Goal: Task Accomplishment & Management: Use online tool/utility

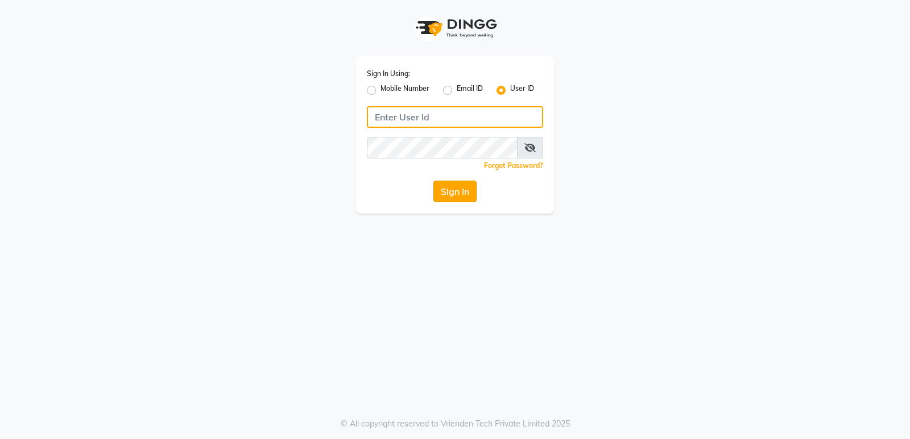
type input "stylishcut"
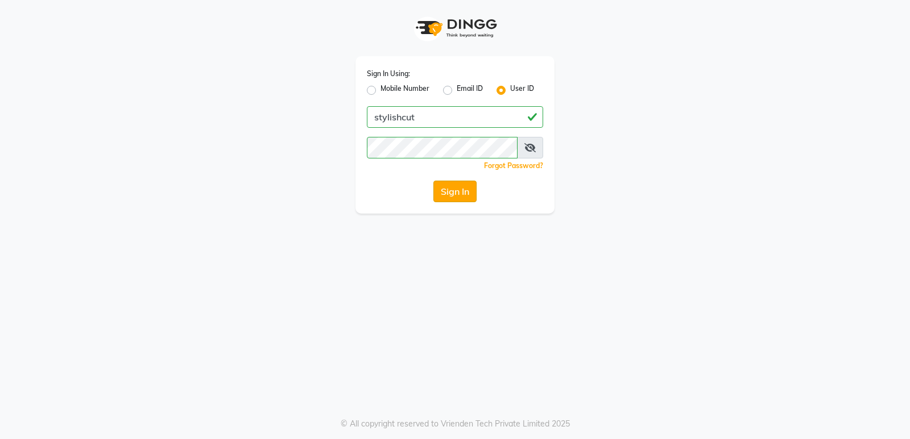
click at [459, 191] on button "Sign In" at bounding box center [454, 192] width 43 height 22
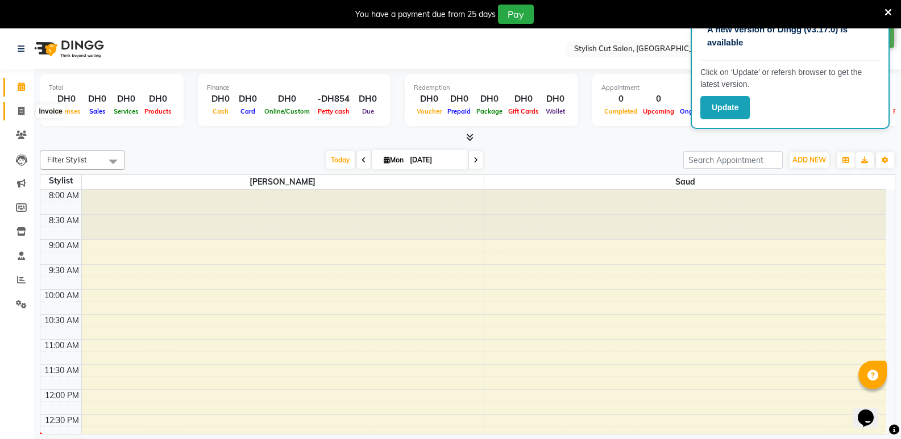
click at [21, 110] on icon at bounding box center [21, 111] width 6 height 9
select select "8604"
select select "service"
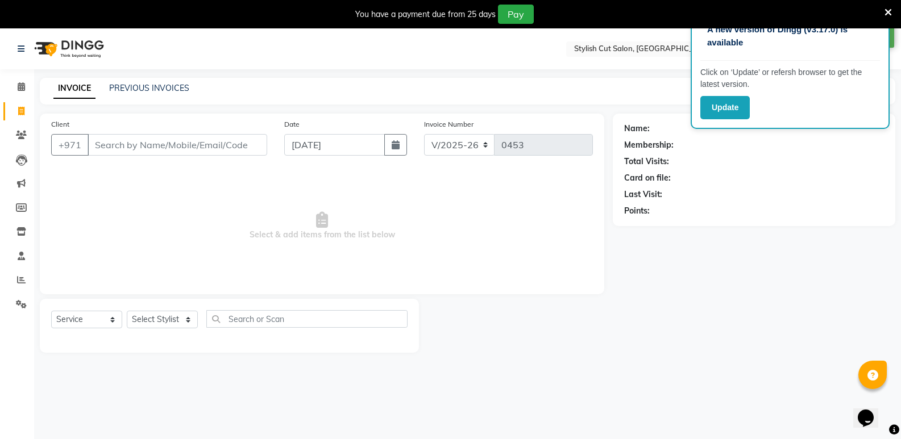
click at [221, 144] on input "Client" at bounding box center [178, 145] width 180 height 22
type input "55678"
click at [227, 144] on span "Add Client" at bounding box center [237, 144] width 45 height 11
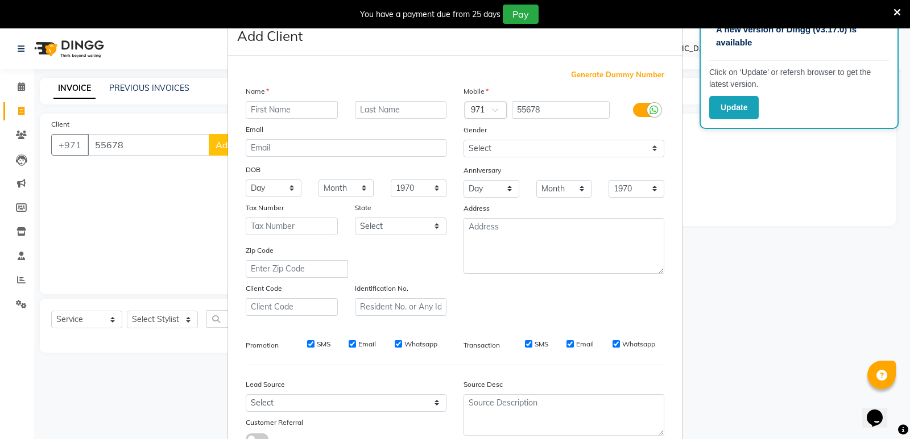
click at [279, 115] on input "text" at bounding box center [292, 110] width 92 height 18
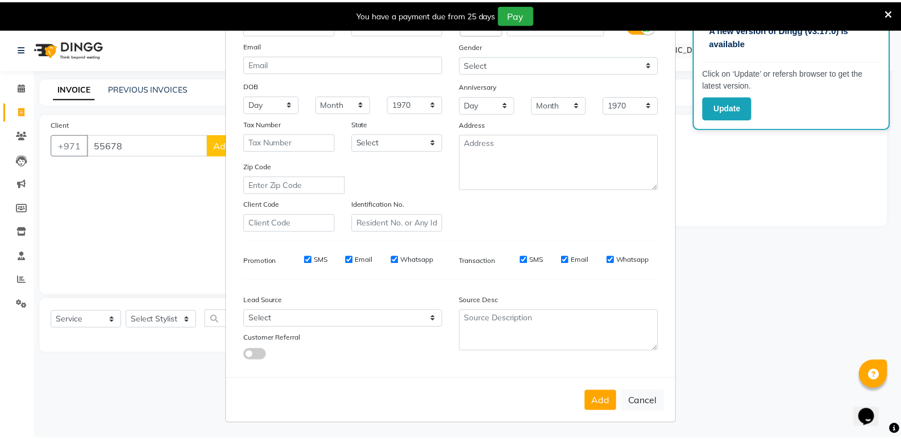
scroll to position [85, 0]
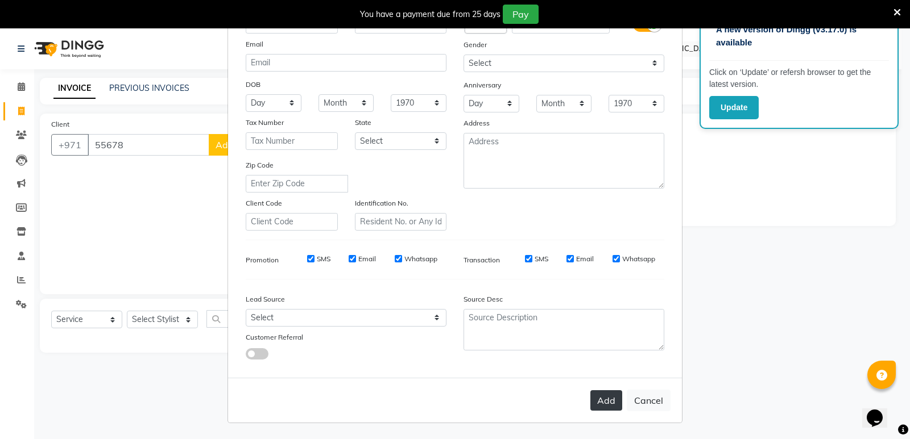
type input "x"
click at [603, 402] on button "Add" at bounding box center [606, 401] width 32 height 20
select select
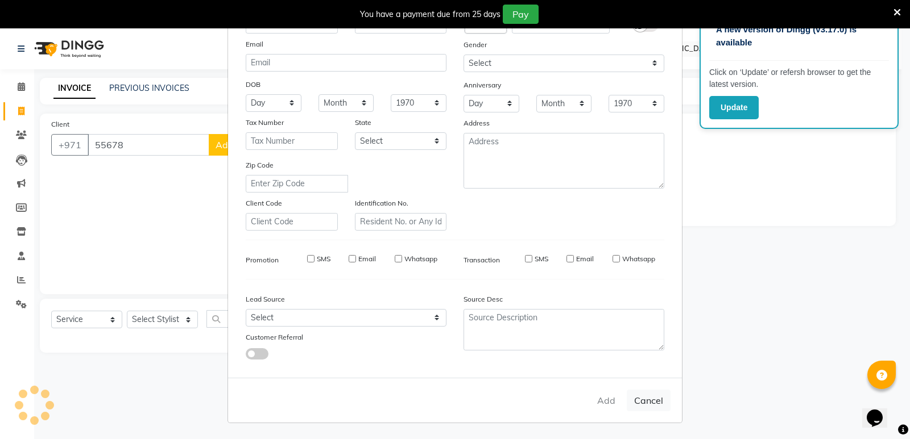
select select
checkbox input "false"
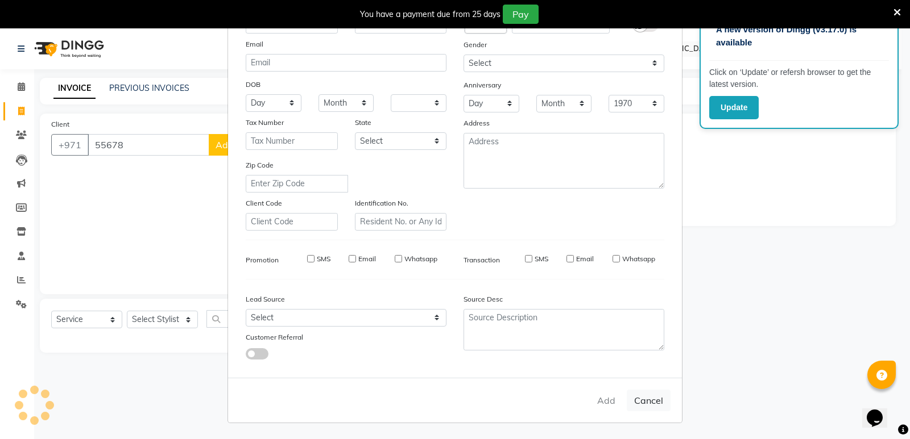
checkbox input "false"
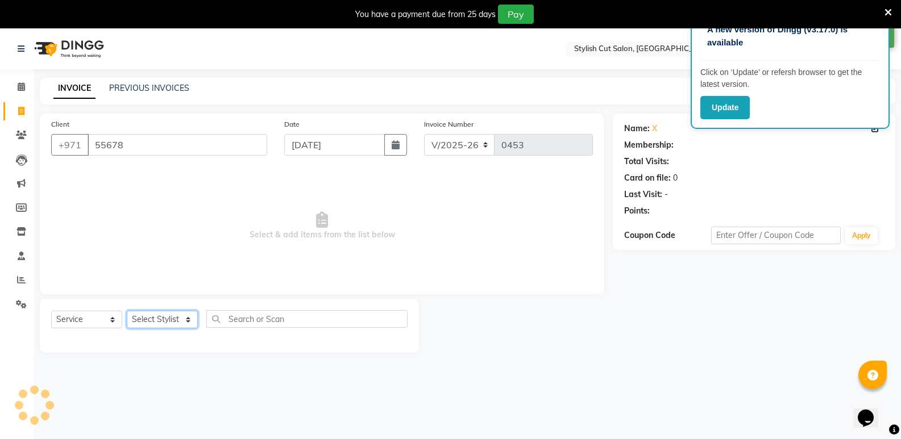
click at [189, 321] on select "Select Stylist Saud [PERSON_NAME]" at bounding box center [162, 320] width 71 height 18
select select "85849"
click at [127, 311] on select "Select Stylist Saud [PERSON_NAME]" at bounding box center [162, 320] width 71 height 18
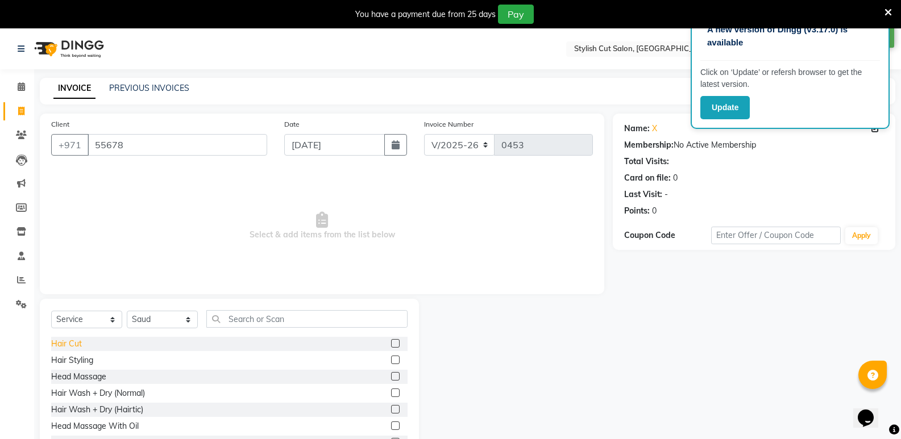
click at [74, 347] on div "Hair Cut" at bounding box center [66, 344] width 31 height 12
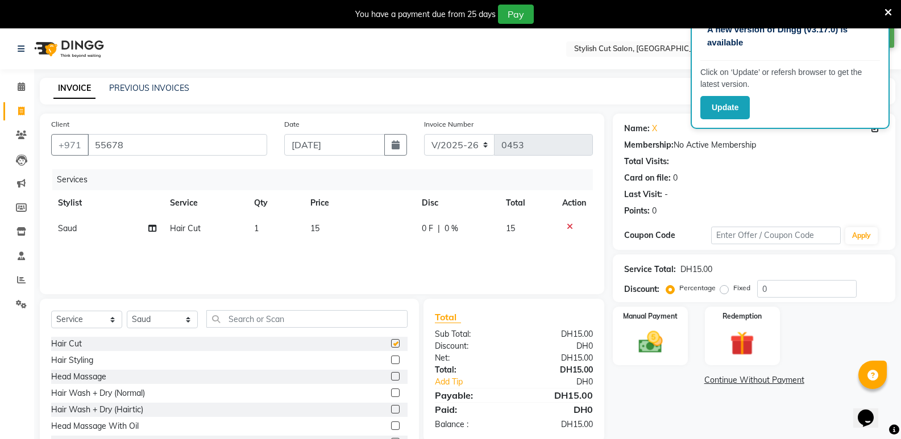
checkbox input "false"
click at [638, 340] on img at bounding box center [650, 342] width 40 height 29
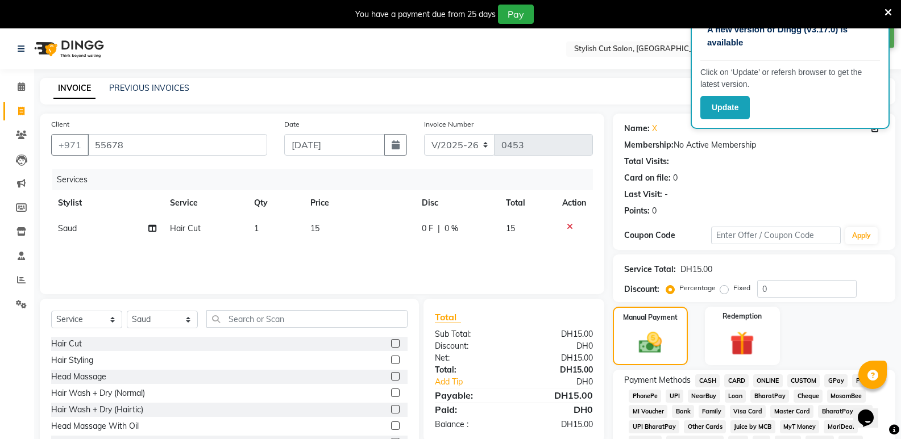
click at [704, 379] on span "CASH" at bounding box center [707, 381] width 24 height 13
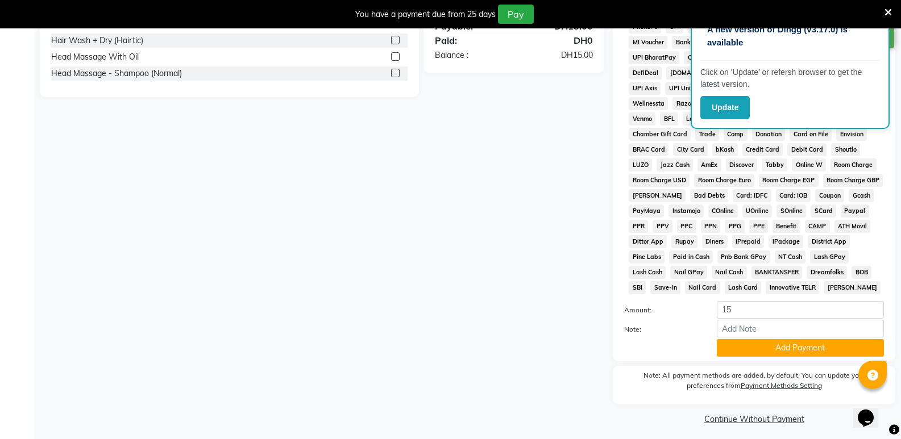
scroll to position [375, 0]
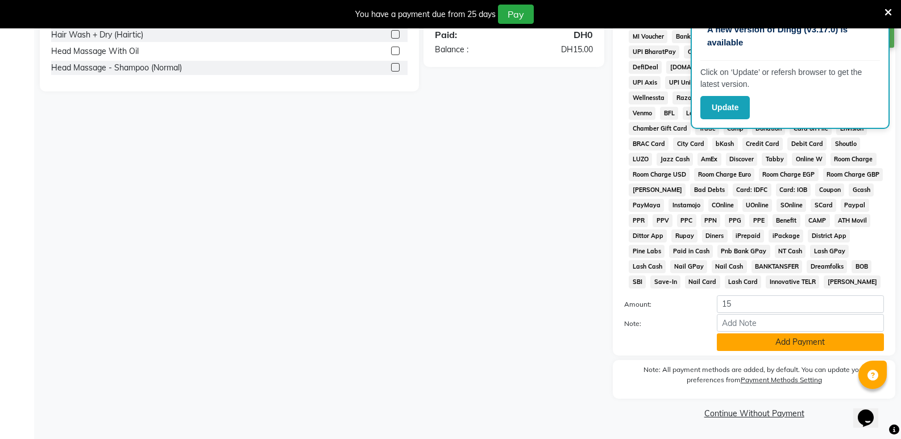
click at [738, 344] on button "Add Payment" at bounding box center [800, 343] width 167 height 18
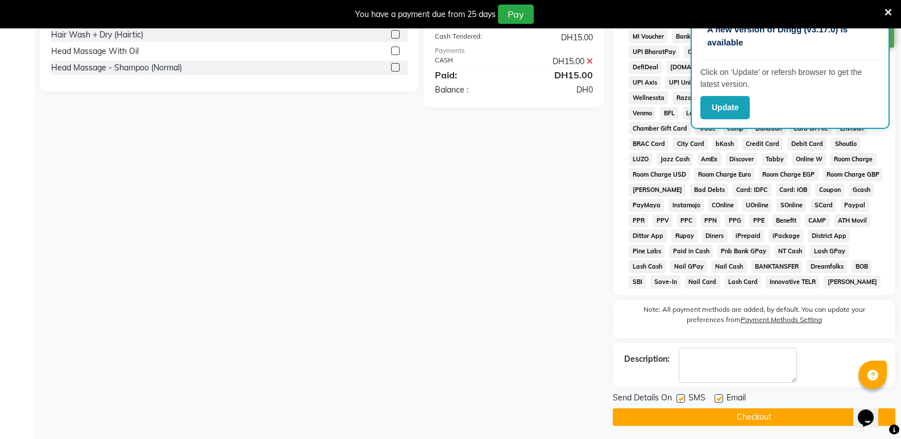
click at [717, 418] on button "Checkout" at bounding box center [754, 418] width 283 height 18
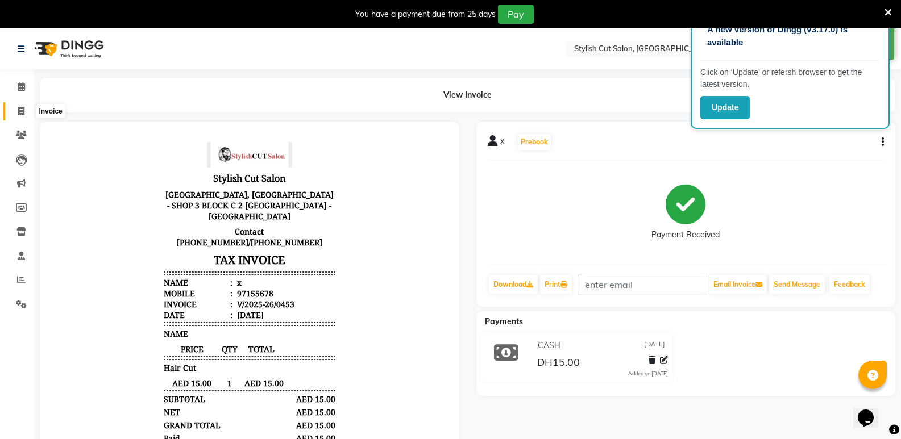
click at [19, 111] on icon at bounding box center [21, 111] width 6 height 9
select select "service"
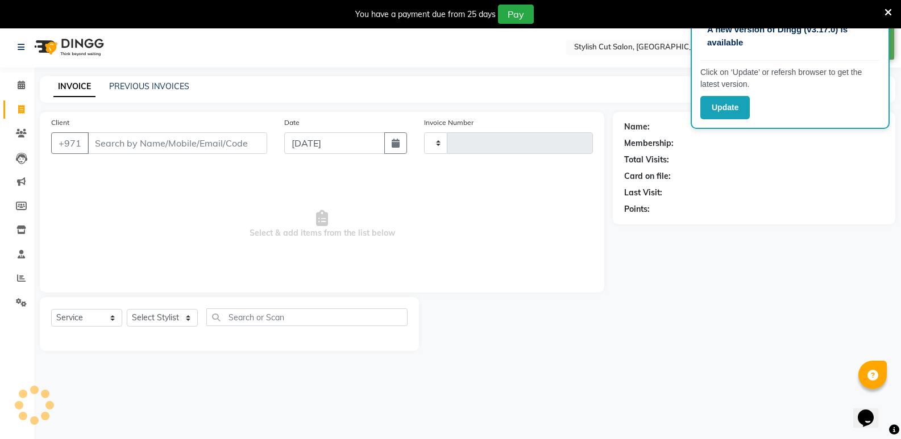
type input "0454"
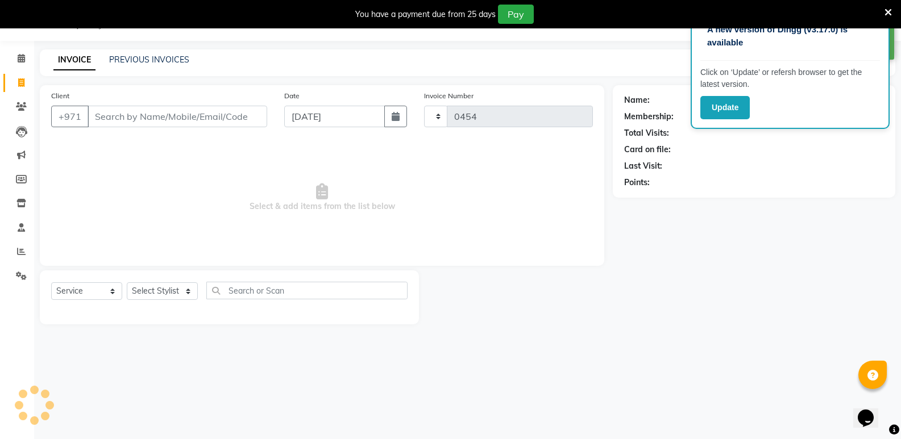
select select "8604"
